Goal: Communication & Community: Connect with others

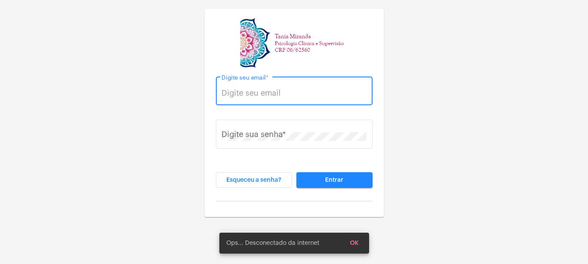
click at [242, 92] on input "Digite seu email *" at bounding box center [294, 93] width 145 height 9
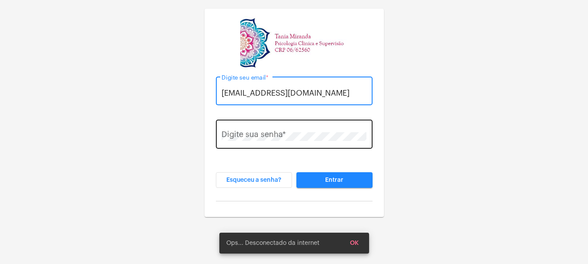
type input "tania@taniamiranda.com.br"
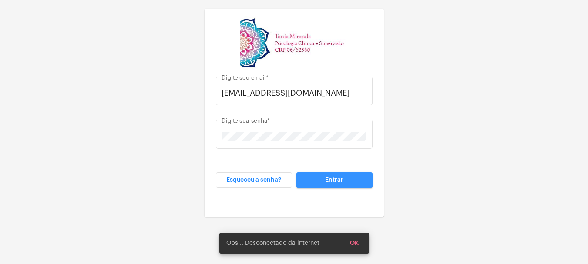
click at [346, 179] on button "Entrar" at bounding box center [334, 180] width 76 height 16
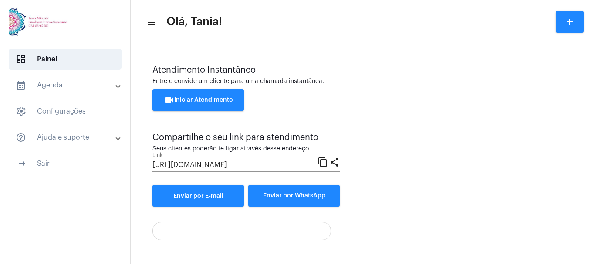
scroll to position [61, 0]
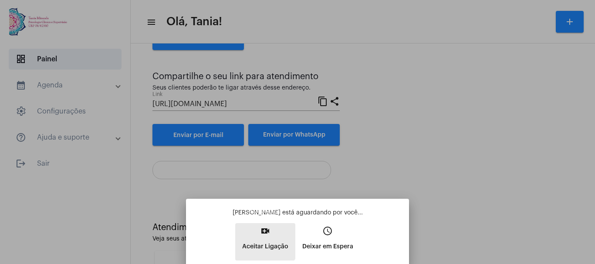
click at [265, 238] on button "video_call Aceitar Ligação" at bounding box center [265, 241] width 60 height 37
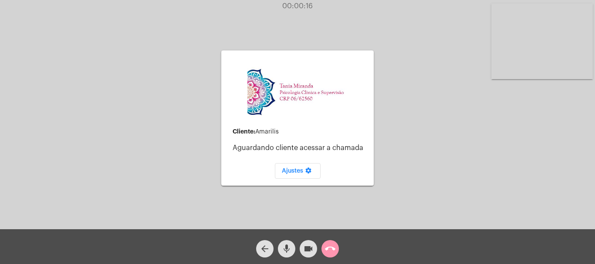
click at [331, 248] on mat-icon "call_end" at bounding box center [330, 249] width 10 height 10
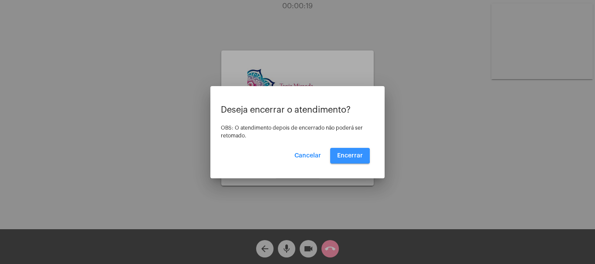
click at [346, 155] on span "Encerrar" at bounding box center [350, 156] width 26 height 6
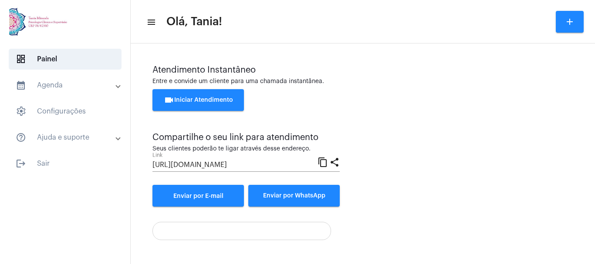
scroll to position [61, 0]
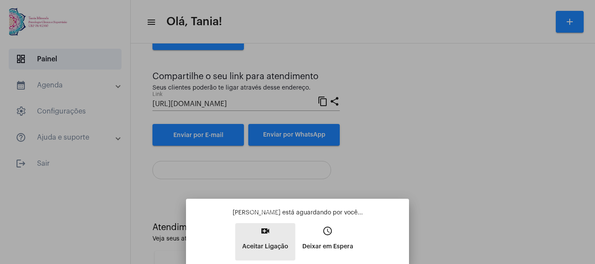
click at [264, 234] on mat-icon "video_call" at bounding box center [265, 231] width 10 height 10
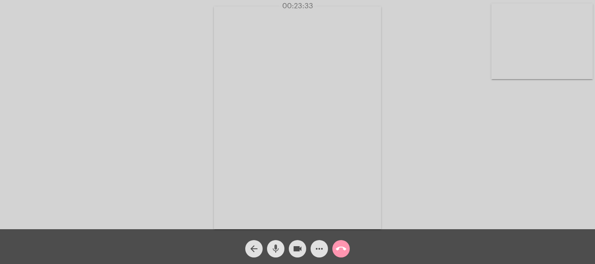
click at [275, 249] on mat-icon "mic" at bounding box center [275, 249] width 10 height 10
click at [275, 249] on mat-icon "mic_off" at bounding box center [275, 249] width 10 height 10
click at [320, 249] on mat-icon "more_horiz" at bounding box center [319, 249] width 10 height 10
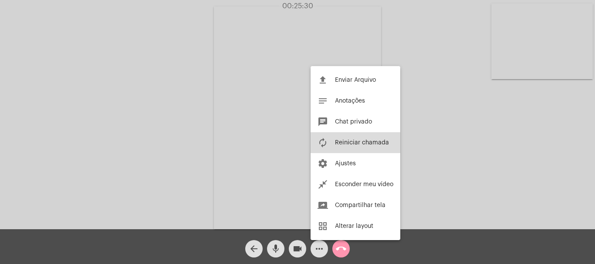
click at [364, 140] on span "Reiniciar chamada" at bounding box center [362, 143] width 54 height 6
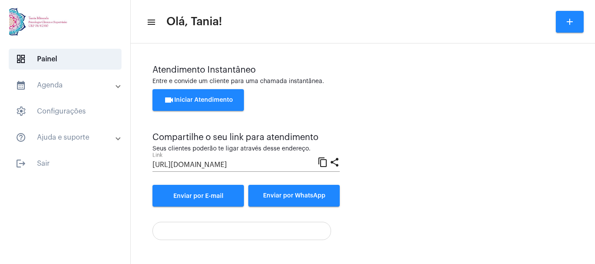
scroll to position [61, 0]
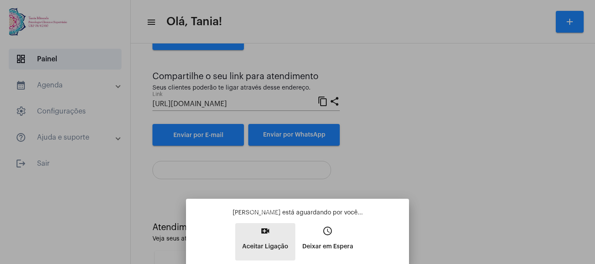
click at [264, 231] on mat-icon "video_call" at bounding box center [265, 231] width 10 height 10
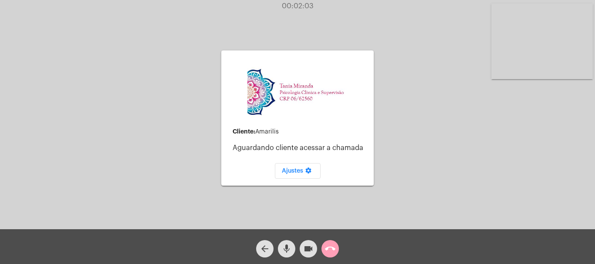
click at [331, 251] on mat-icon "call_end" at bounding box center [330, 249] width 10 height 10
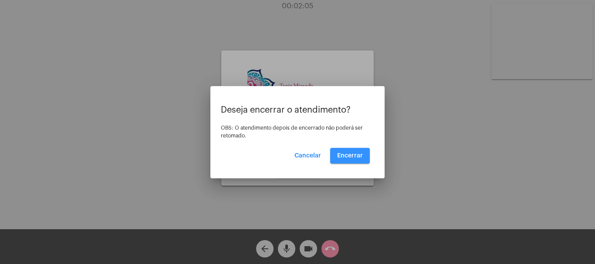
click at [346, 152] on button "Encerrar" at bounding box center [350, 156] width 40 height 16
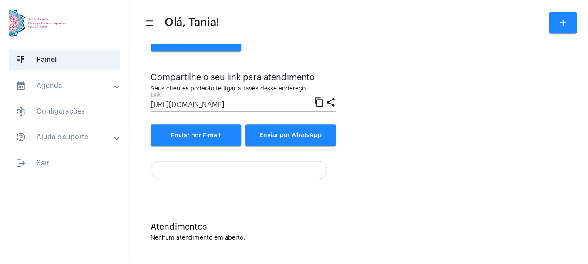
scroll to position [61, 0]
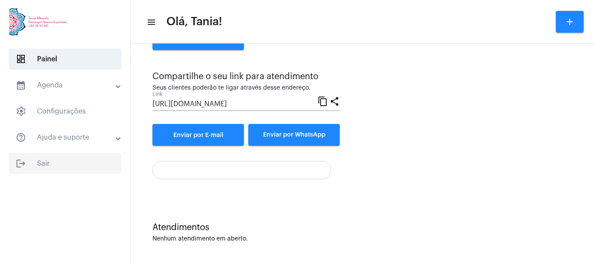
click at [46, 160] on span "logout Sair" at bounding box center [65, 163] width 113 height 21
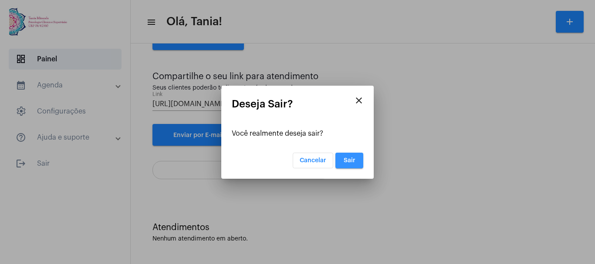
click at [353, 159] on span "Sair" at bounding box center [350, 161] width 12 height 6
